Goal: Information Seeking & Learning: Learn about a topic

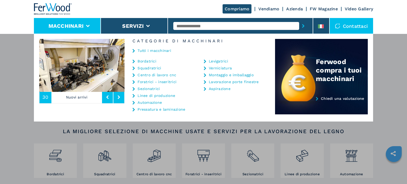
drag, startPoint x: 159, startPoint y: 102, endPoint x: 149, endPoint y: 102, distance: 10.3
click at [159, 102] on link "Automazione" at bounding box center [150, 103] width 24 height 4
click at [149, 102] on link "Automazione" at bounding box center [150, 103] width 24 height 4
drag, startPoint x: 149, startPoint y: 102, endPoint x: 175, endPoint y: 159, distance: 62.1
click at [149, 102] on link "Automazione" at bounding box center [150, 103] width 24 height 4
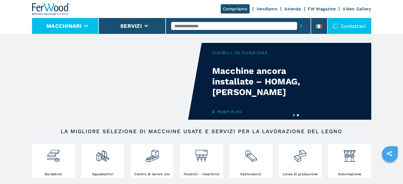
click at [61, 26] on button "Macchinari" at bounding box center [63, 26] width 35 height 6
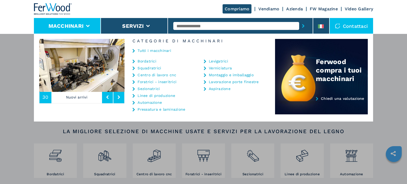
click at [152, 103] on link "Automazione" at bounding box center [150, 103] width 24 height 4
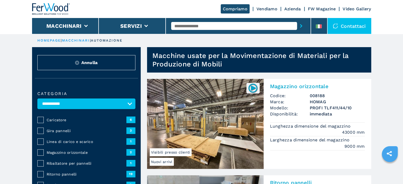
click at [86, 163] on span "Ribaltatore per pannelli" at bounding box center [87, 163] width 80 height 5
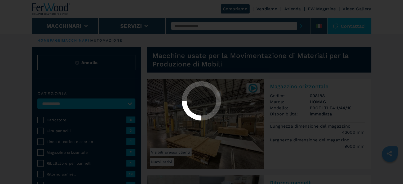
select select "**********"
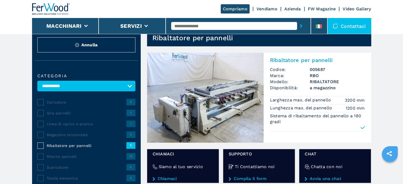
scroll to position [22, 0]
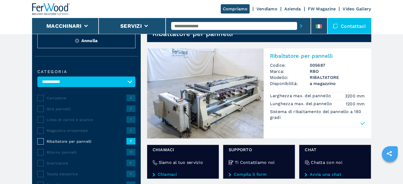
click at [207, 25] on input "text" at bounding box center [234, 26] width 126 height 8
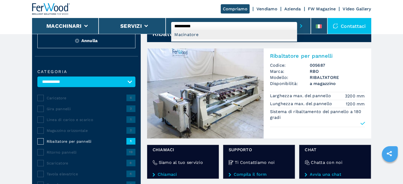
click at [196, 36] on div "Macinatore" at bounding box center [234, 35] width 126 height 10
type input "**********"
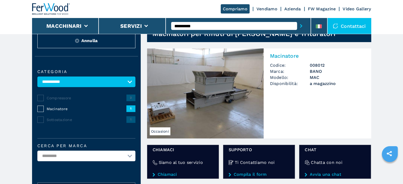
select select "**********"
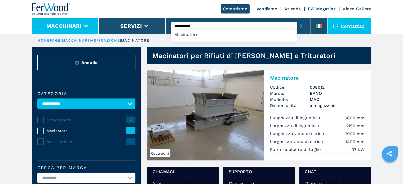
click at [80, 26] on button "Macchinari" at bounding box center [63, 26] width 35 height 6
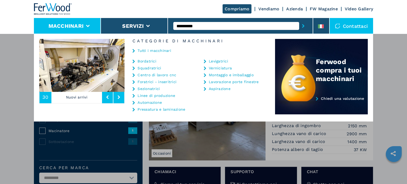
click at [158, 82] on link "Foratrici - inseritrici" at bounding box center [157, 82] width 39 height 4
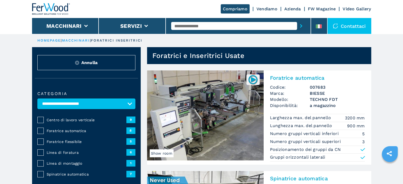
click at [71, 130] on span "Foratrice automatica" at bounding box center [87, 130] width 80 height 5
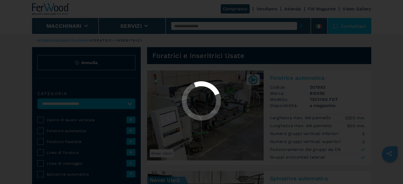
select select "**********"
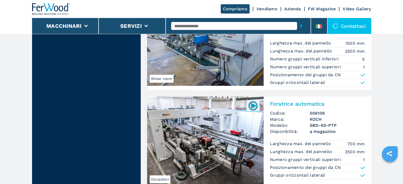
scroll to position [65, 0]
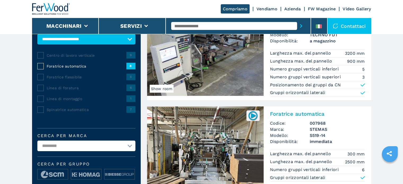
click at [75, 75] on span "Foratrice flessibile" at bounding box center [87, 77] width 80 height 5
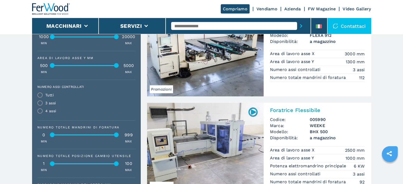
scroll to position [282, 0]
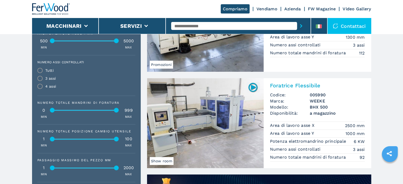
click at [178, 26] on input "text" at bounding box center [234, 26] width 126 height 8
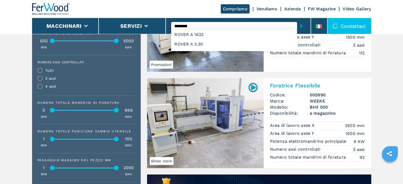
type input "*******"
click at [297, 20] on button "submit-button" at bounding box center [301, 26] width 8 height 12
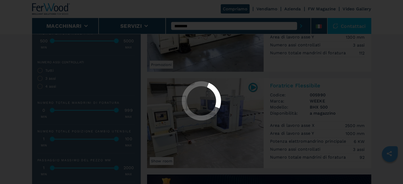
scroll to position [0, 0]
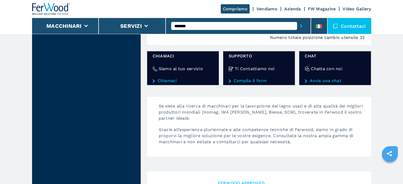
scroll to position [845, 0]
